Goal: Transaction & Acquisition: Purchase product/service

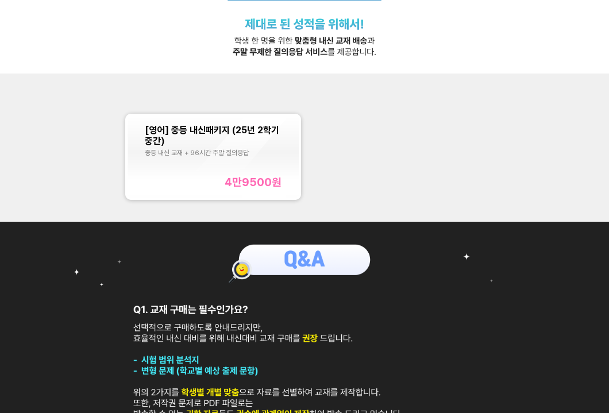
scroll to position [115, 0]
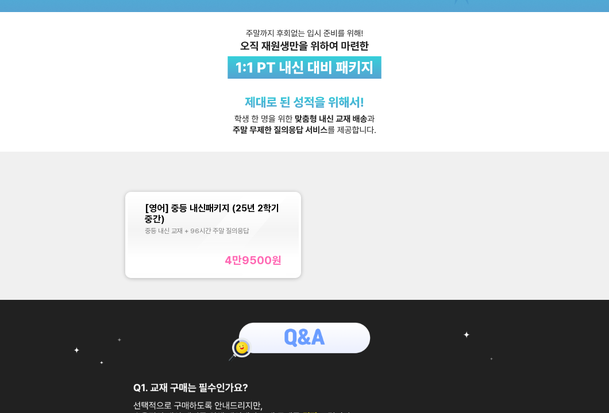
click at [247, 254] on div "4만9500 원" at bounding box center [253, 260] width 57 height 13
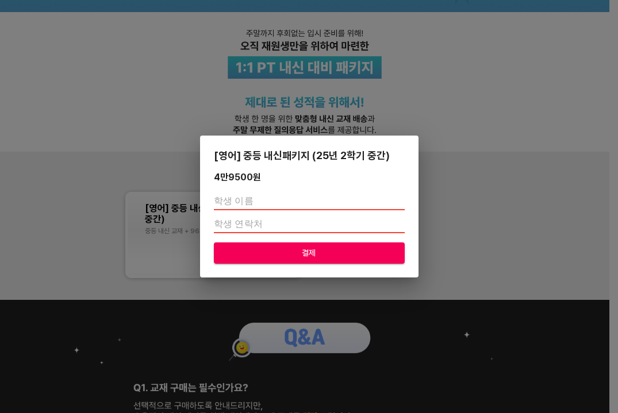
click at [299, 206] on input "text" at bounding box center [309, 201] width 191 height 18
type input "강건우"
type input "01097502287"
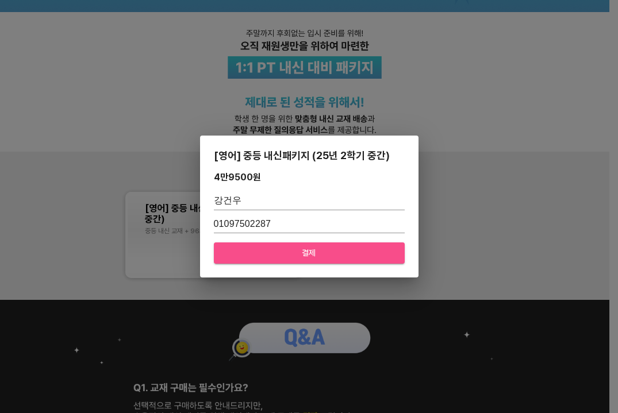
click at [271, 258] on span "결제" at bounding box center [309, 253] width 172 height 14
